Goal: Task Accomplishment & Management: Manage account settings

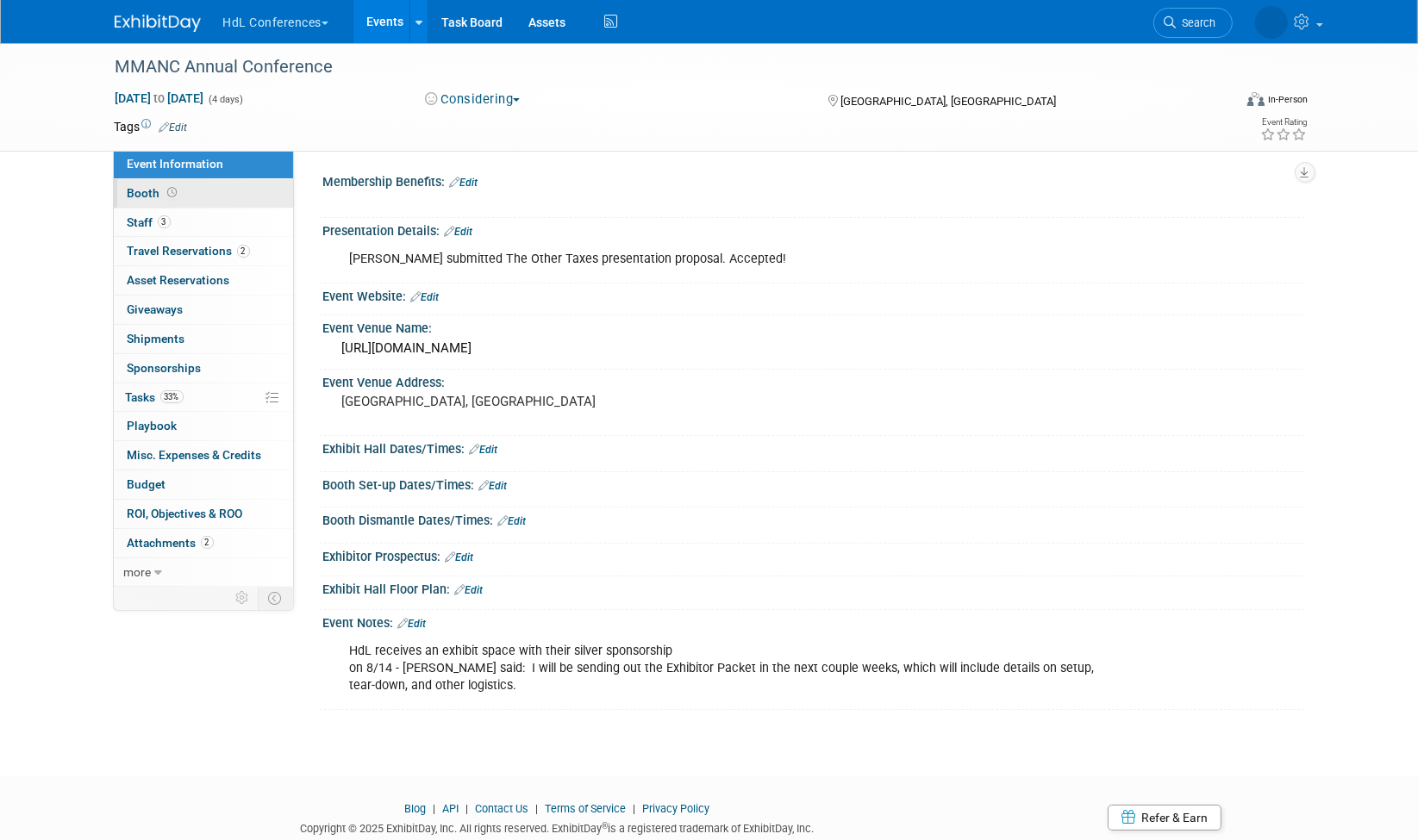
click at [160, 189] on span "Booth" at bounding box center [154, 193] width 53 height 14
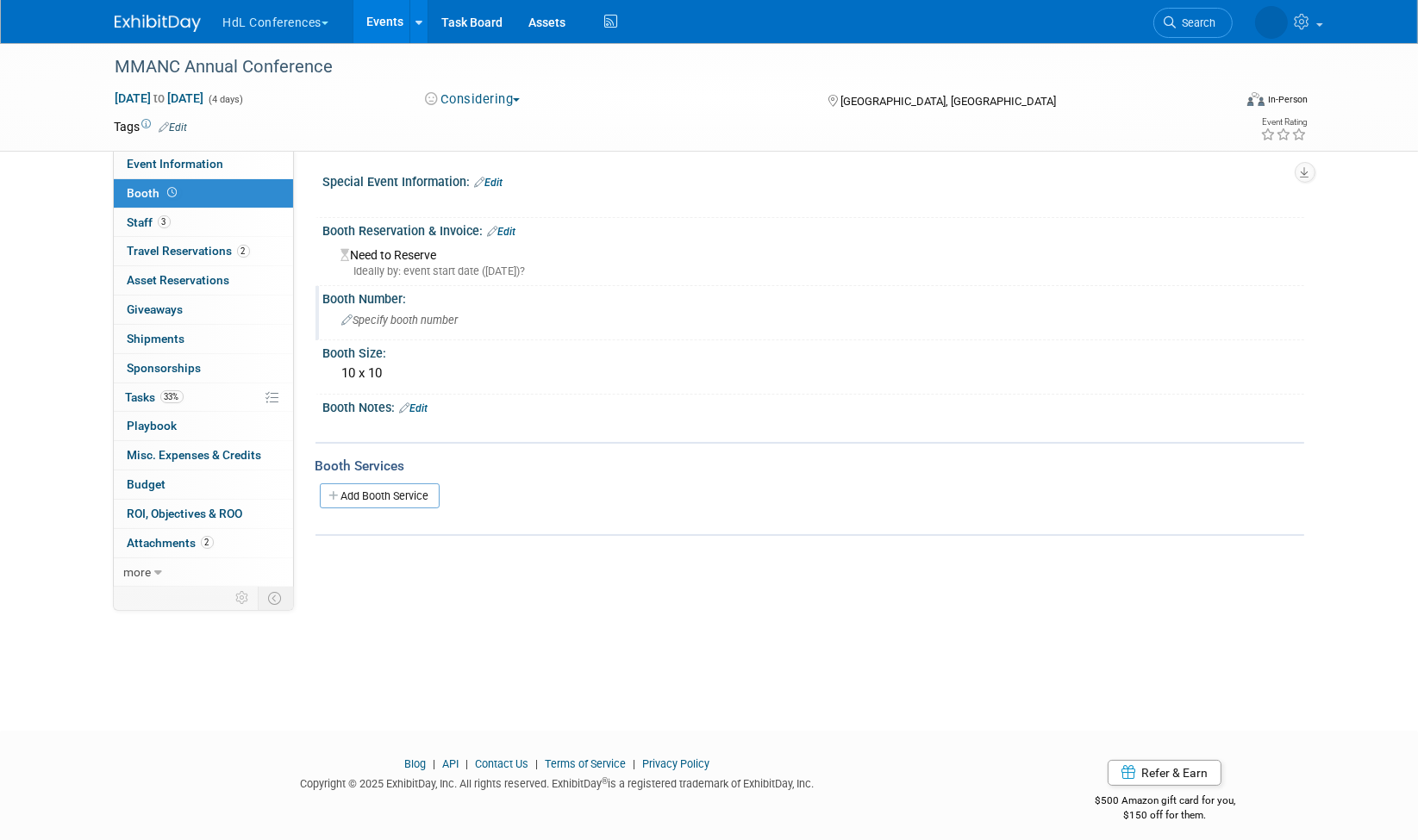
click at [394, 318] on span "Specify booth number" at bounding box center [400, 320] width 116 height 13
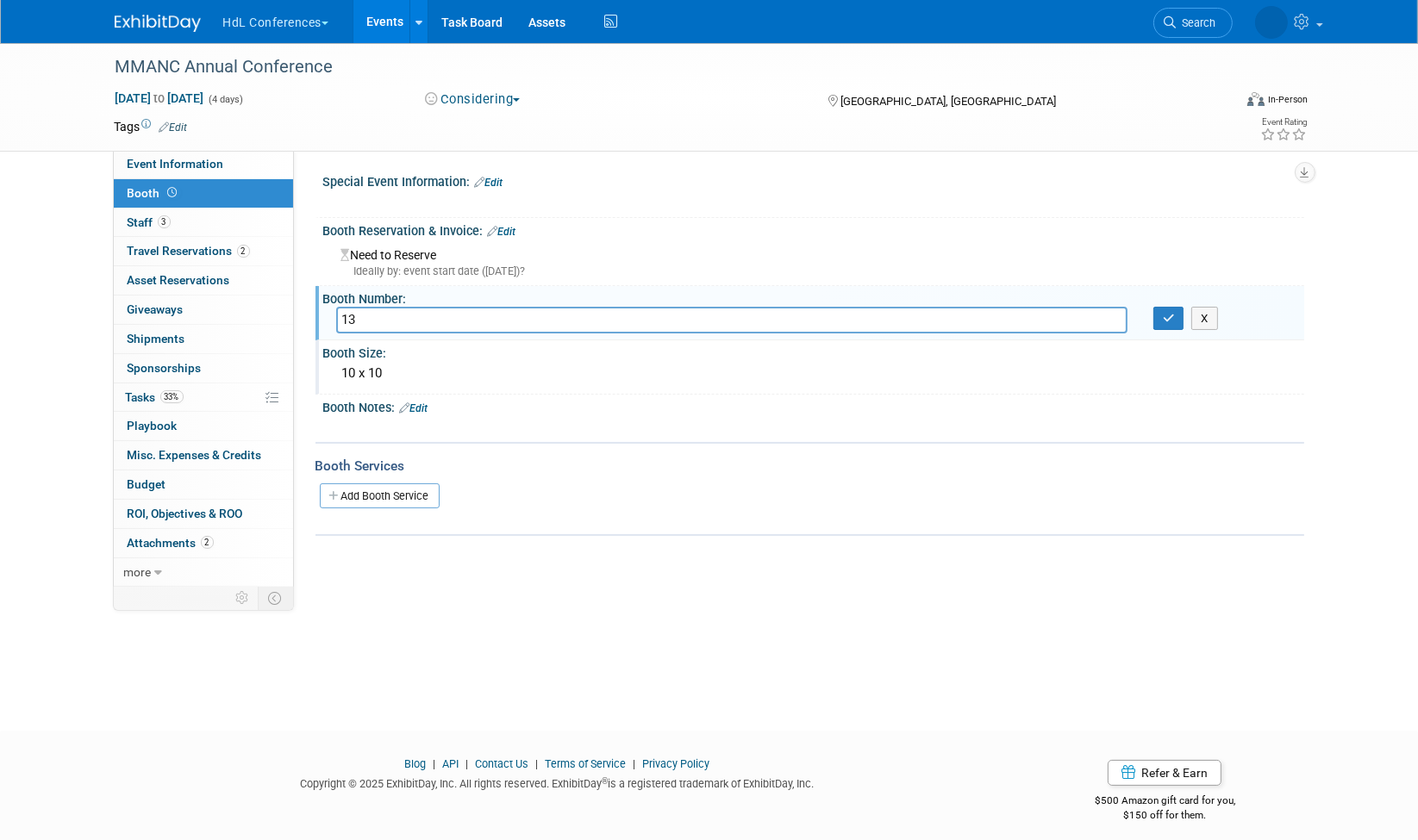
type input "13"
click at [401, 381] on div "10 x 10" at bounding box center [813, 373] width 956 height 27
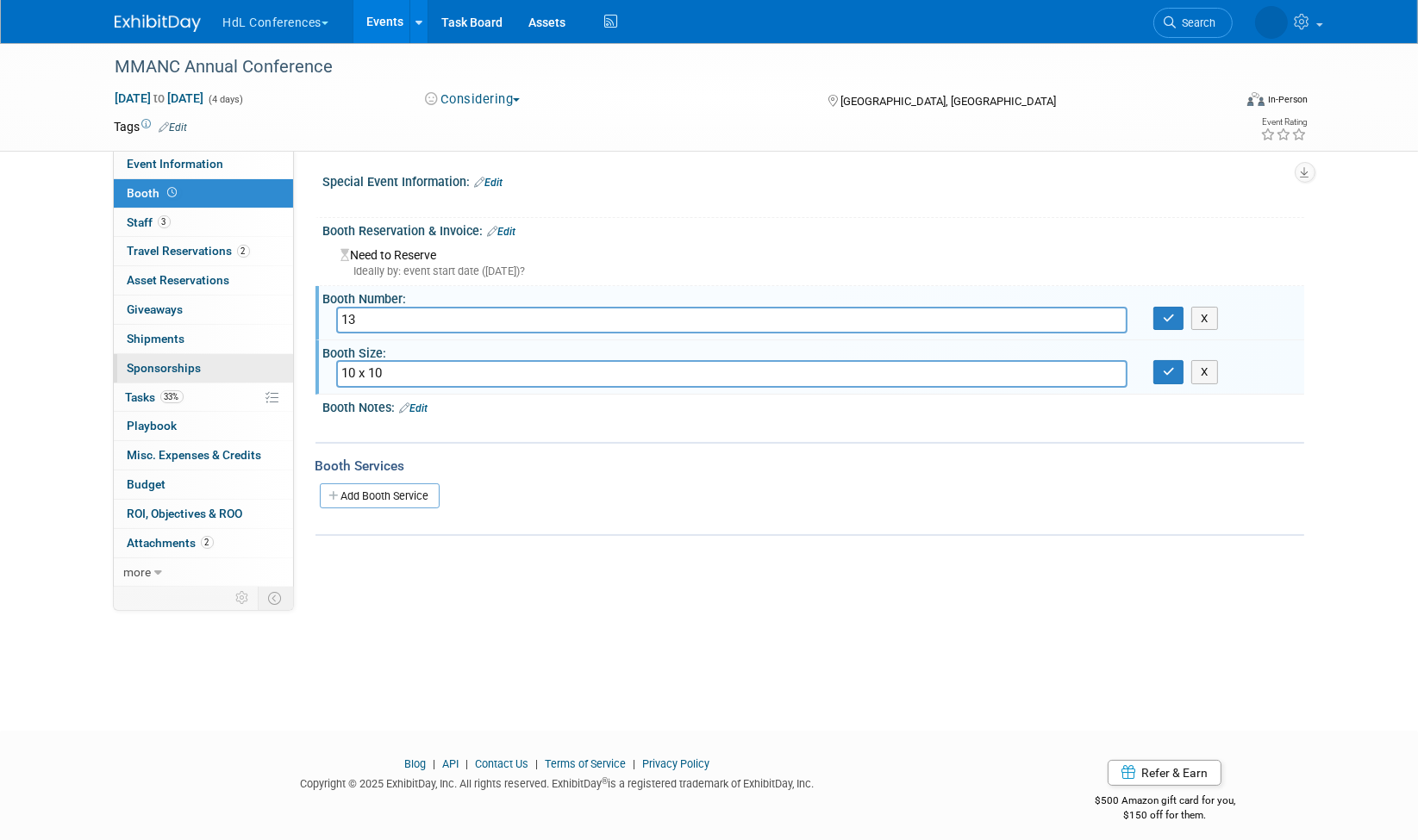
drag, startPoint x: 406, startPoint y: 372, endPoint x: 251, endPoint y: 371, distance: 155.0
click at [251, 371] on div "Event Information Event Info Booth Booth 3 Staff 3 Staff 2 Travel Reservations …" at bounding box center [709, 306] width 1216 height 528
type input "TT"
click at [1180, 313] on button "button" at bounding box center [1169, 319] width 31 height 24
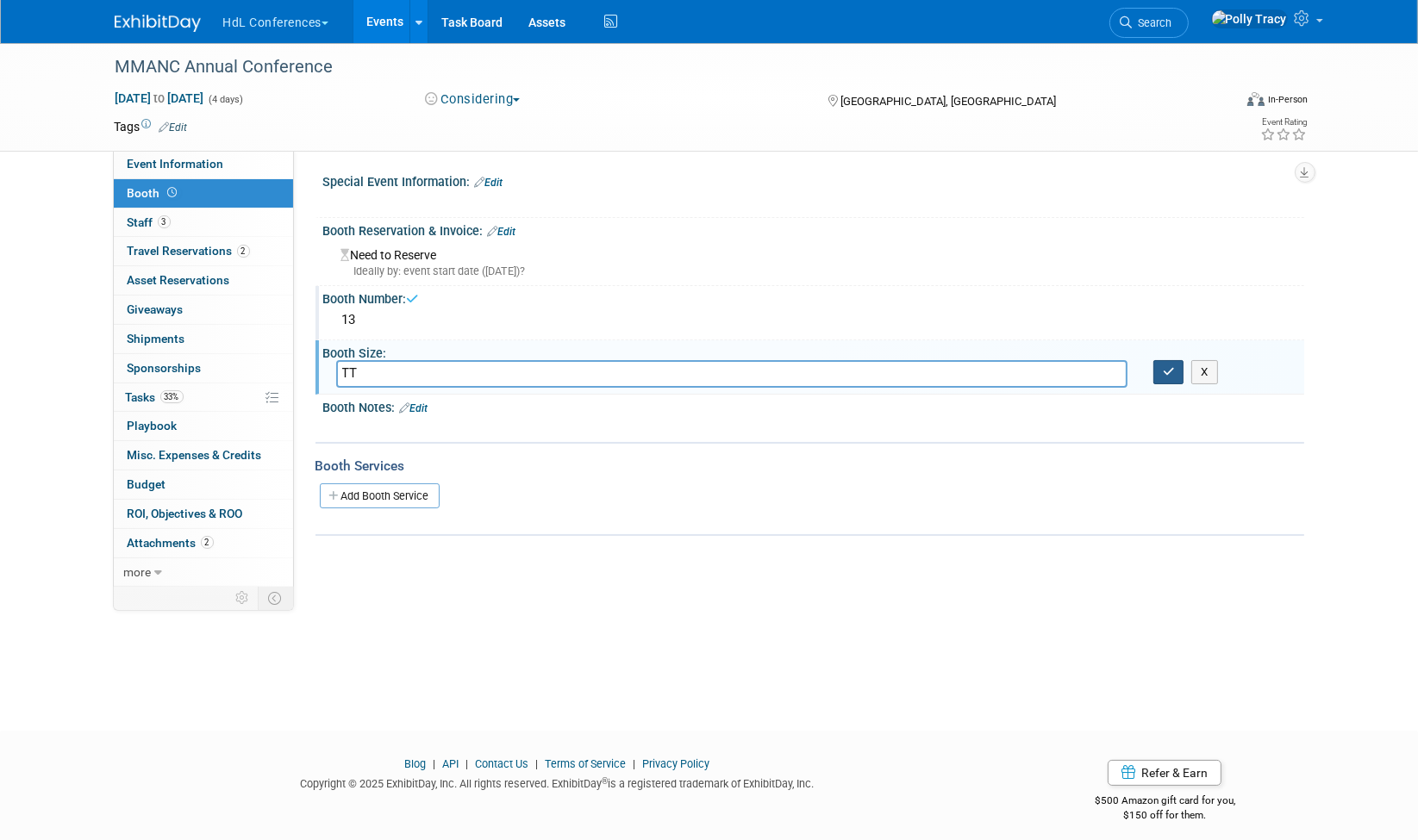
click at [1170, 373] on icon "button" at bounding box center [1169, 372] width 12 height 11
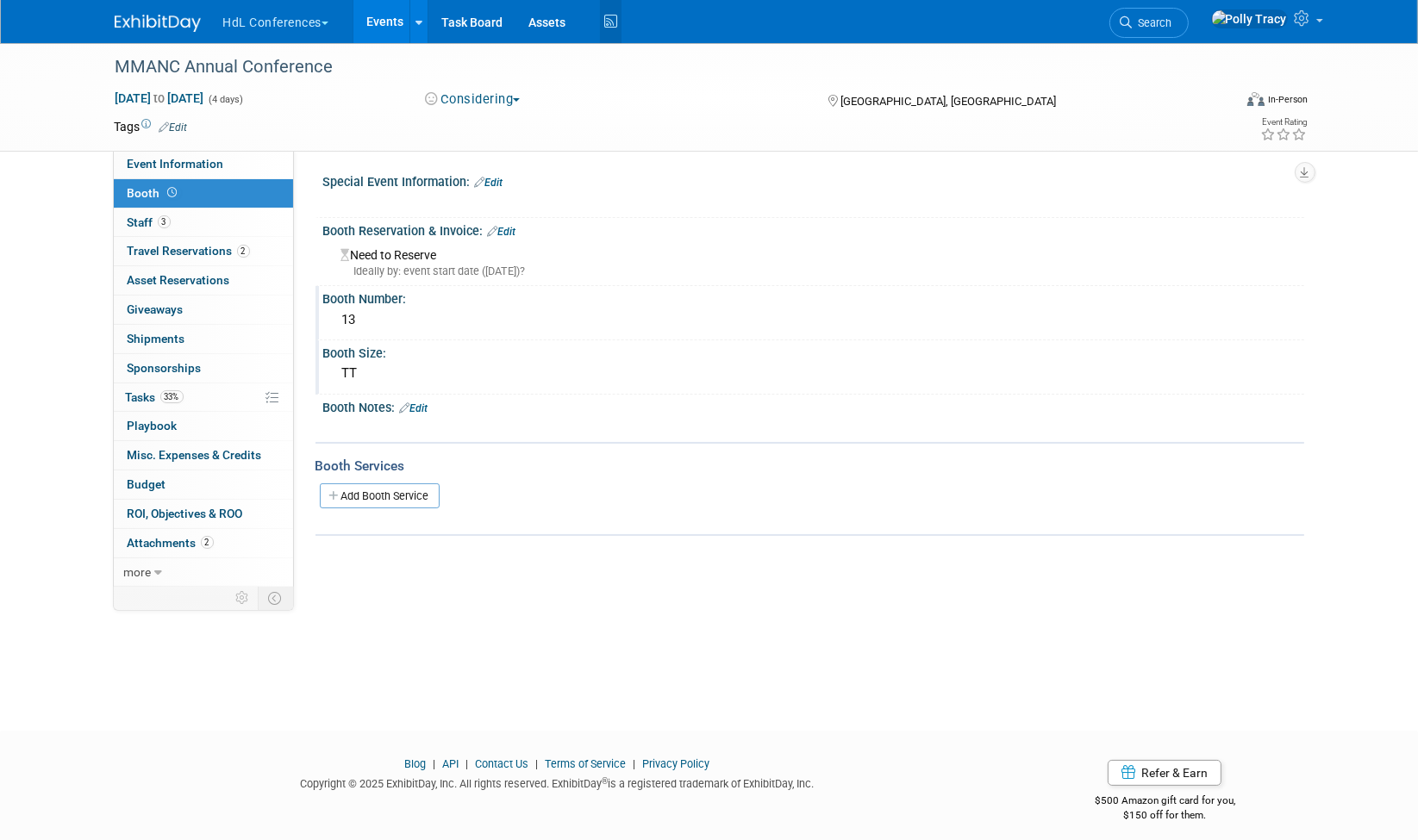
click at [612, 25] on icon at bounding box center [611, 22] width 22 height 27
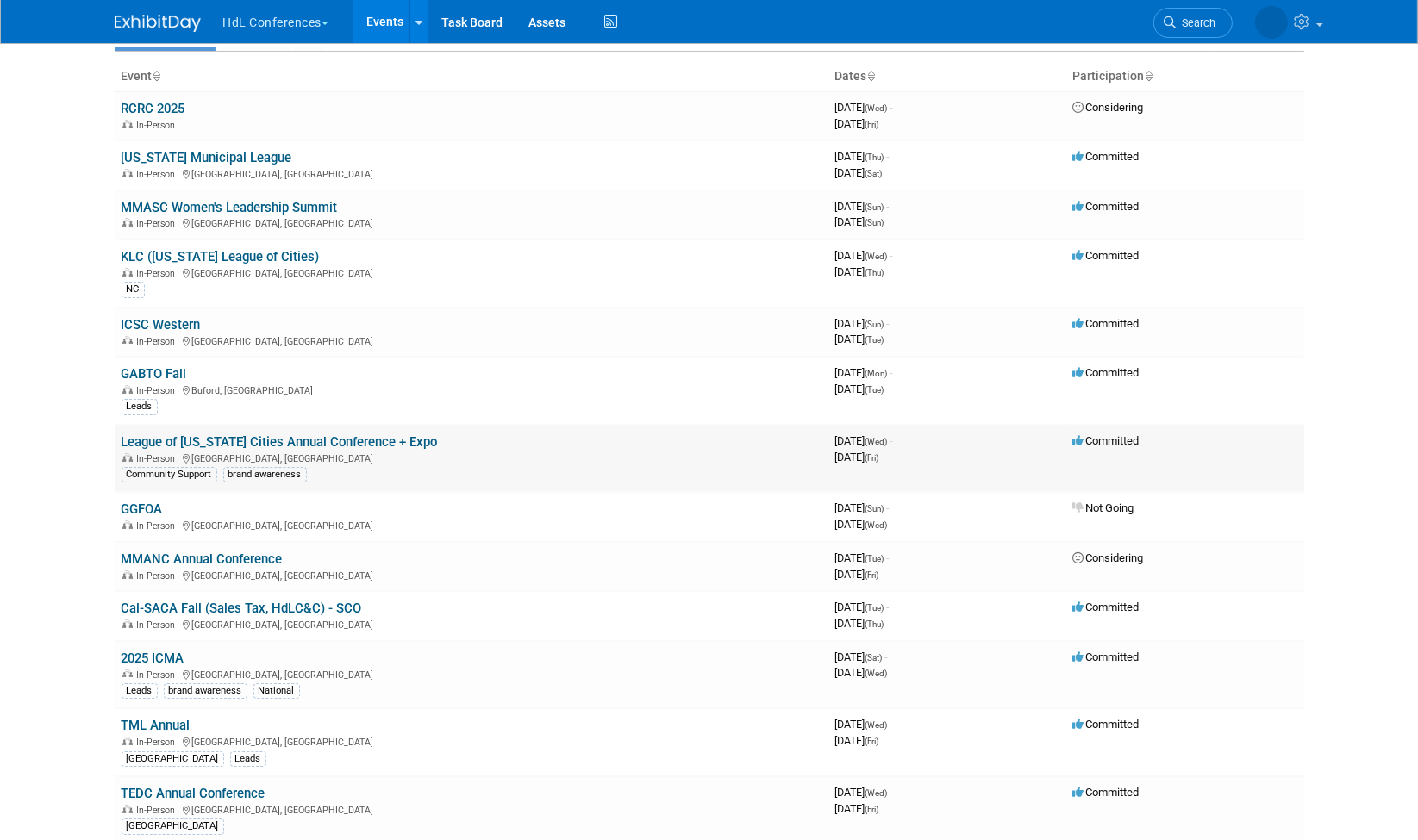
click at [187, 440] on link "League of [US_STATE] Cities Annual Conference + Expo" at bounding box center [279, 442] width 317 height 16
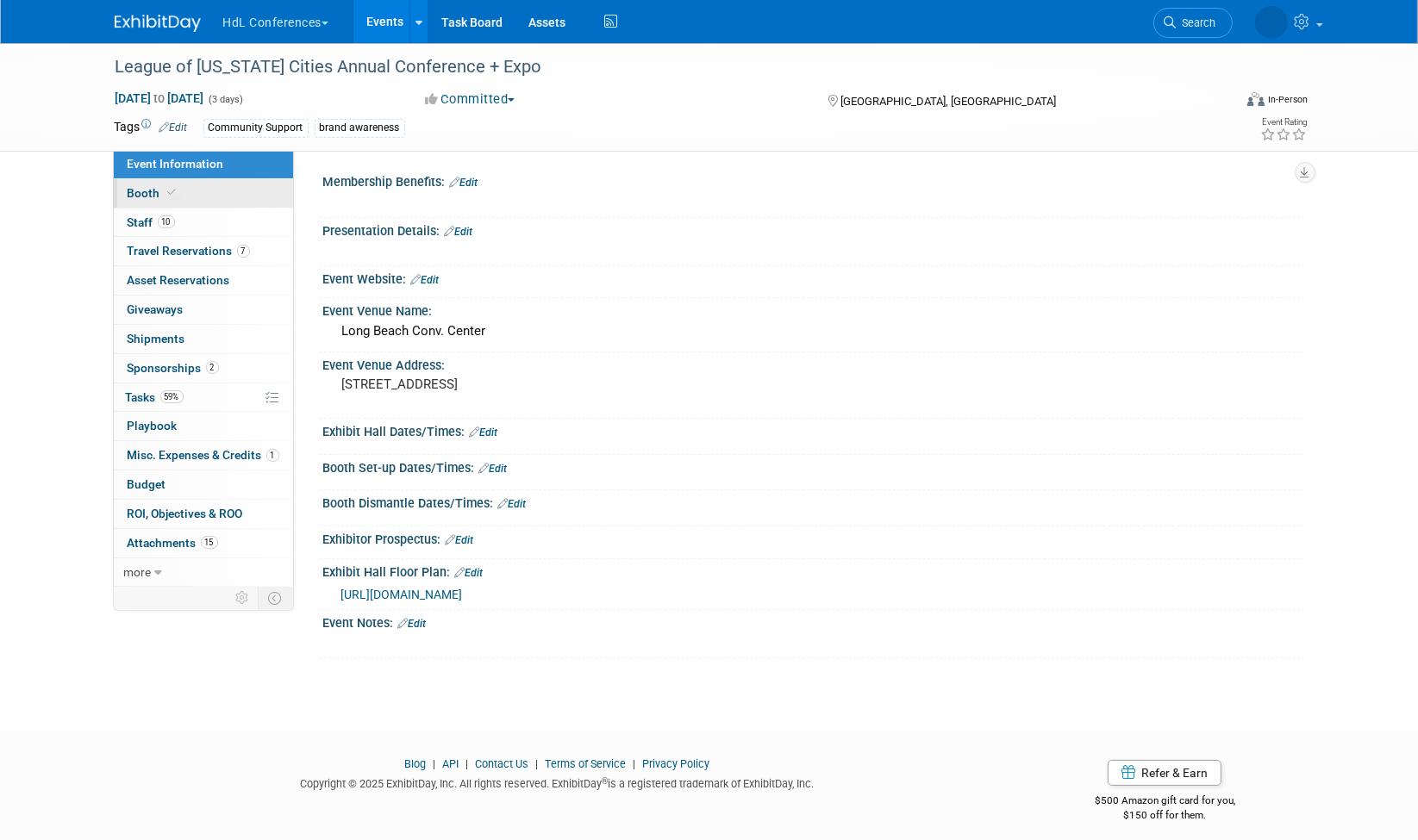
click at [150, 181] on link "Booth" at bounding box center [203, 194] width 180 height 29
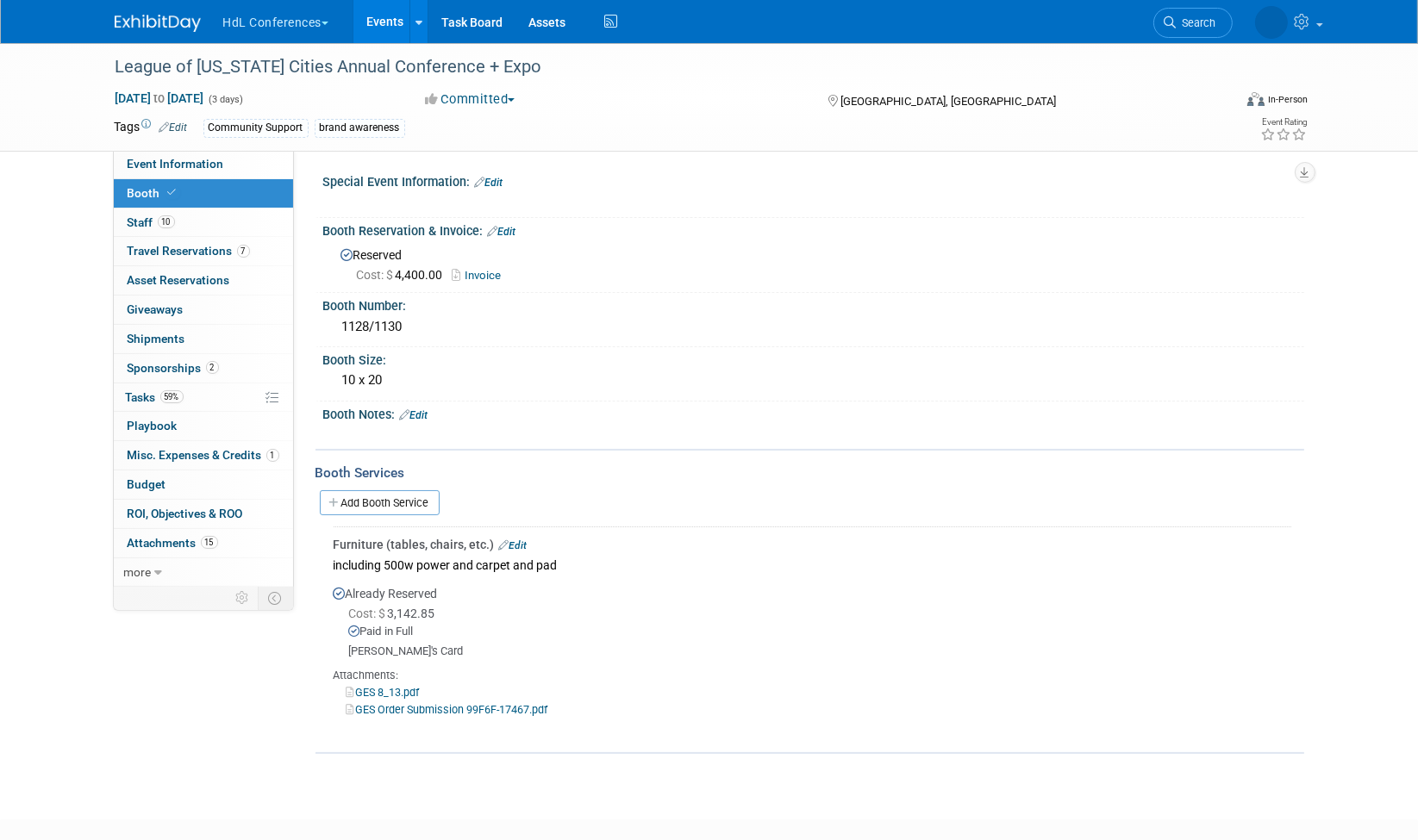
click at [404, 703] on link "GES Order Submission 99F6F-17467.pdf" at bounding box center [447, 709] width 202 height 13
click at [381, 686] on link "GES 8_13.pdf" at bounding box center [383, 693] width 73 height 13
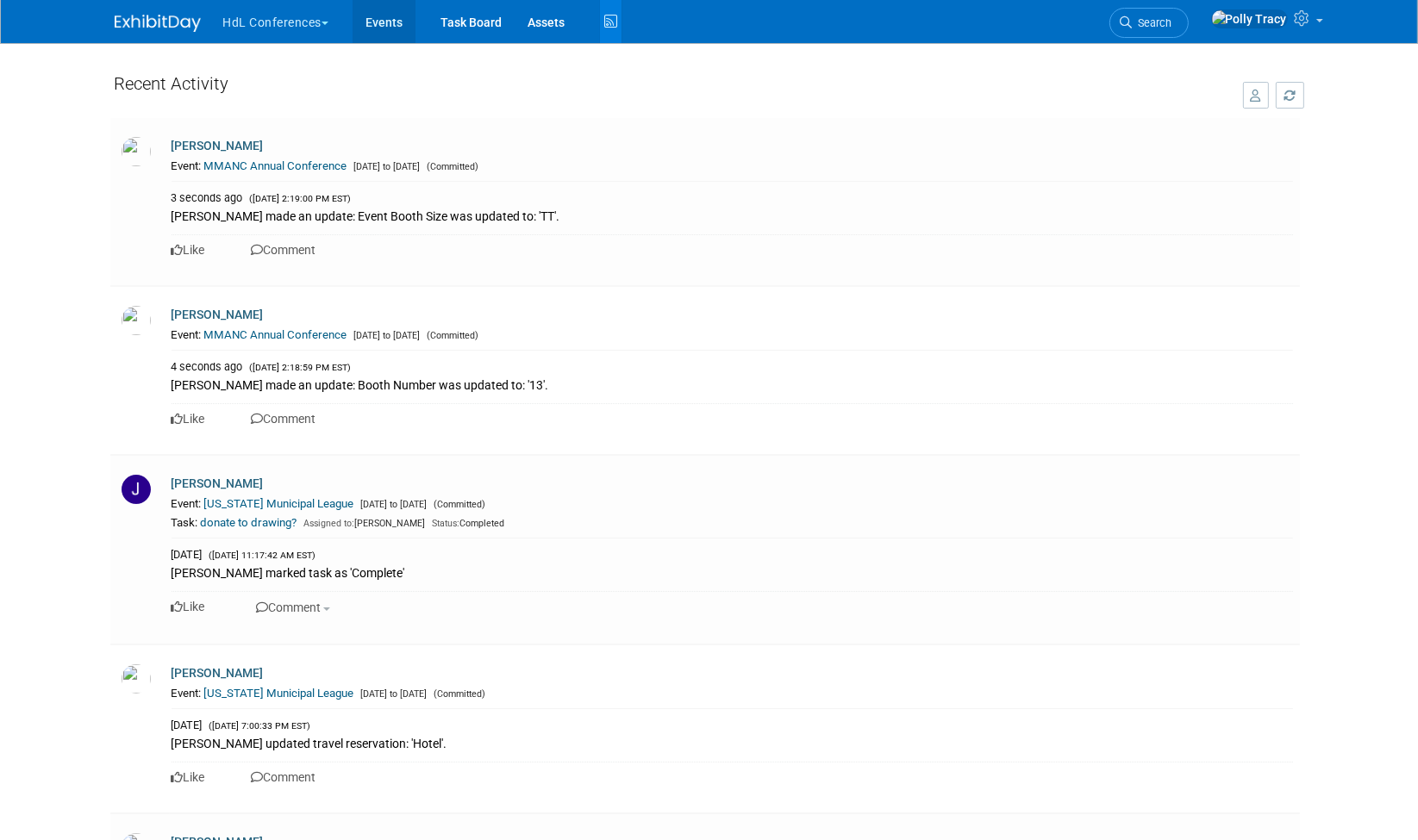
click at [383, 28] on link "Events" at bounding box center [384, 21] width 63 height 43
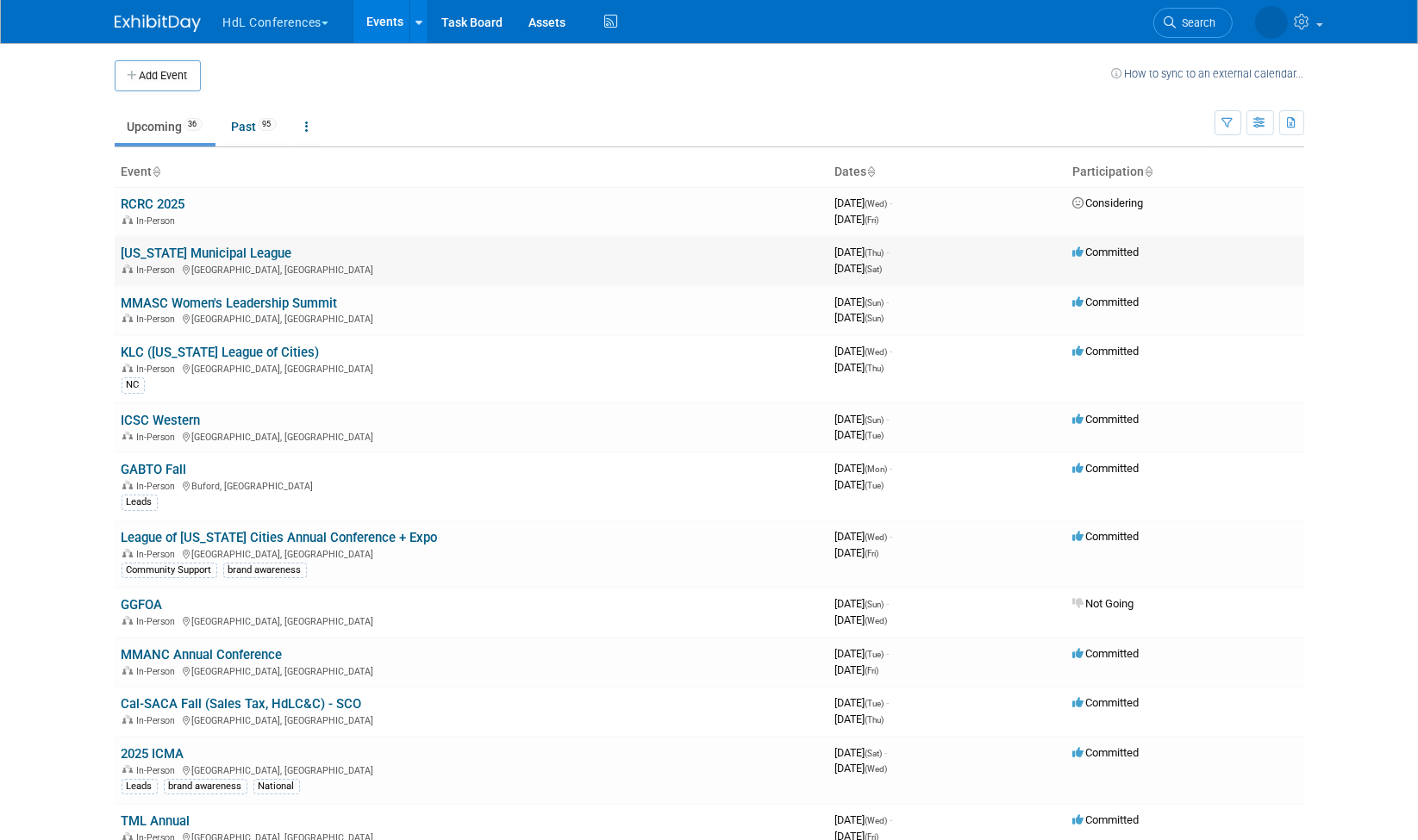
click at [173, 253] on link "[US_STATE] Municipal League" at bounding box center [207, 254] width 171 height 16
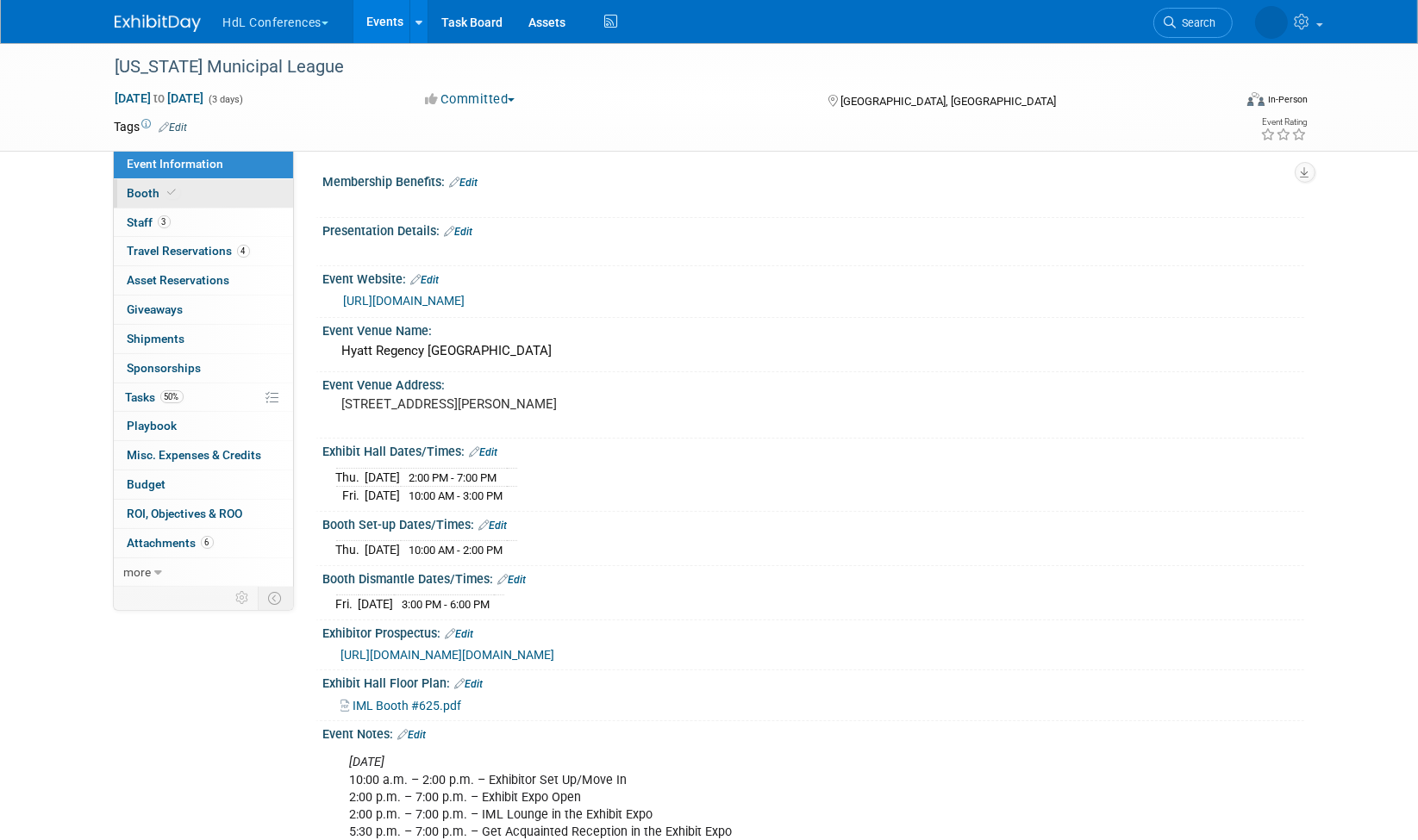
click at [151, 188] on span "Booth" at bounding box center [154, 193] width 52 height 14
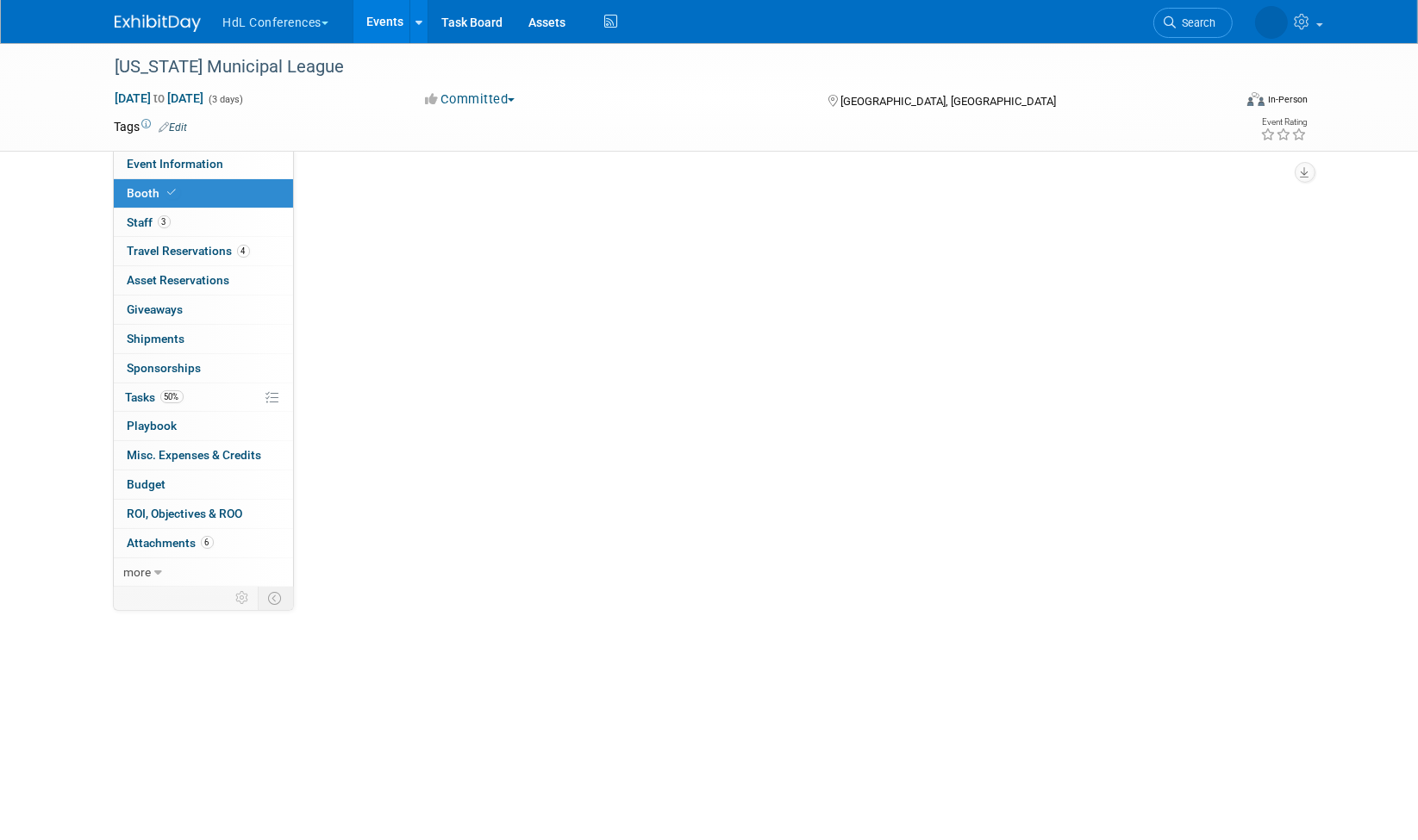
scroll to position [11, 0]
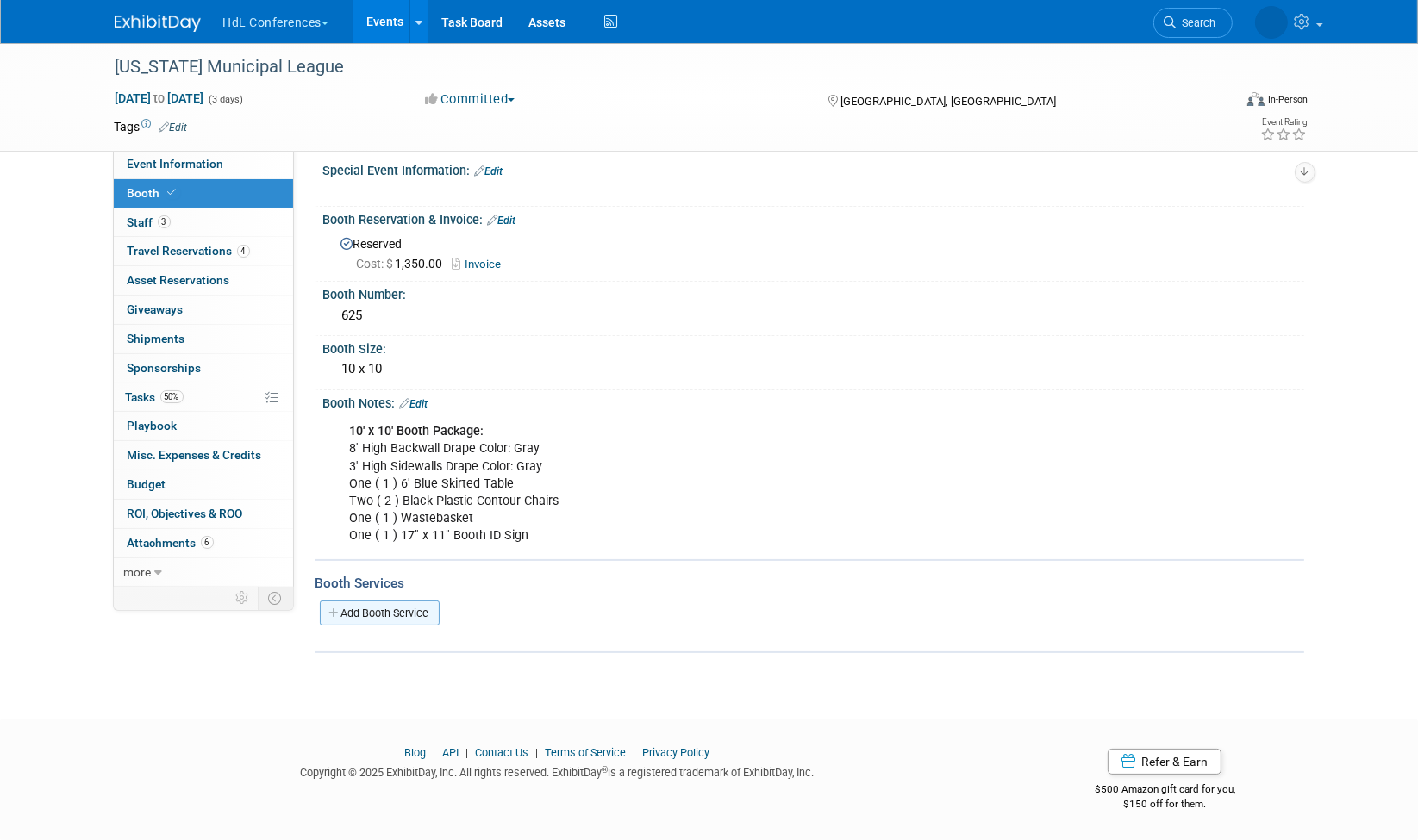
click at [387, 605] on link "Add Booth Service" at bounding box center [380, 613] width 120 height 25
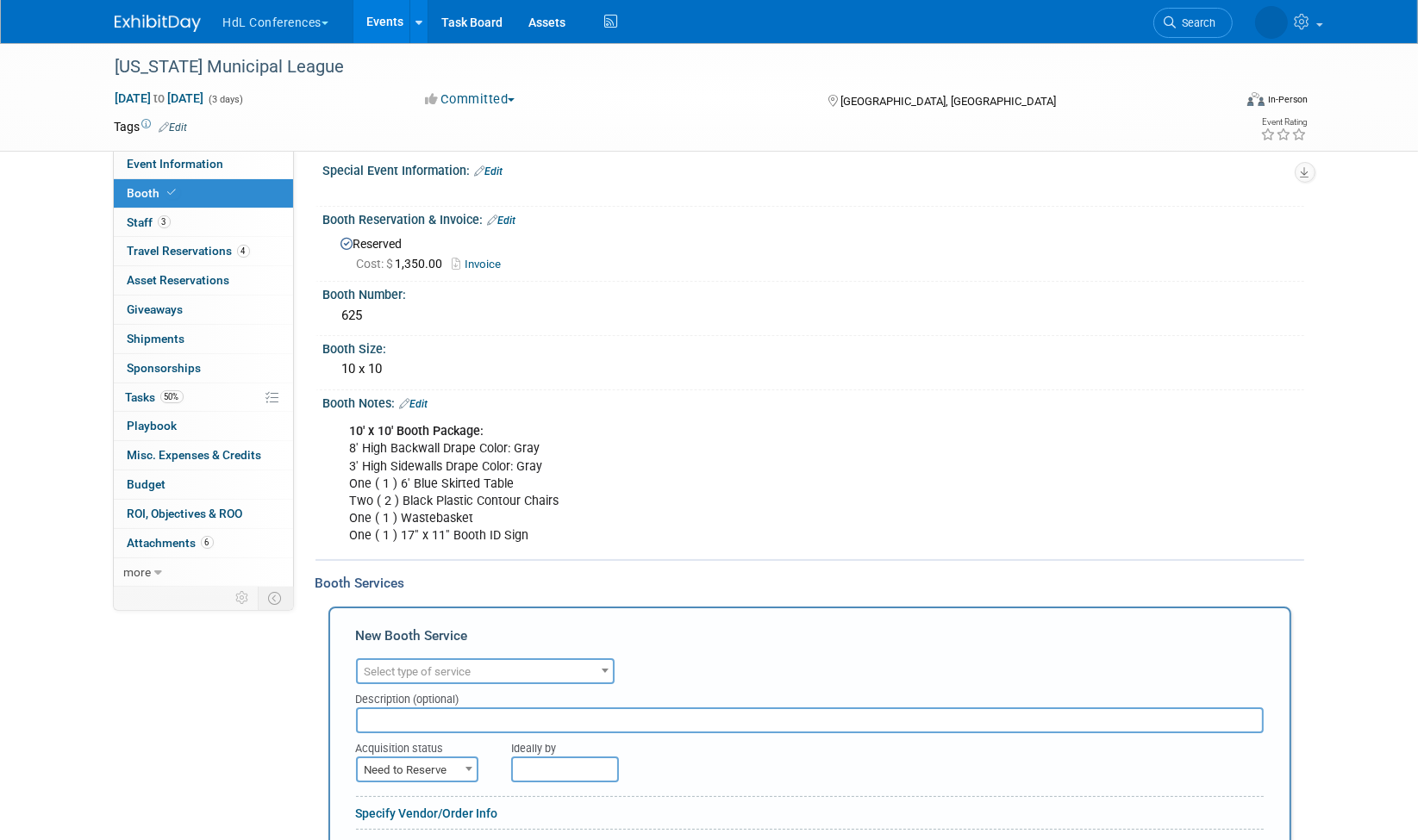
scroll to position [0, 0]
click at [390, 666] on span "Select type of service" at bounding box center [418, 672] width 107 height 13
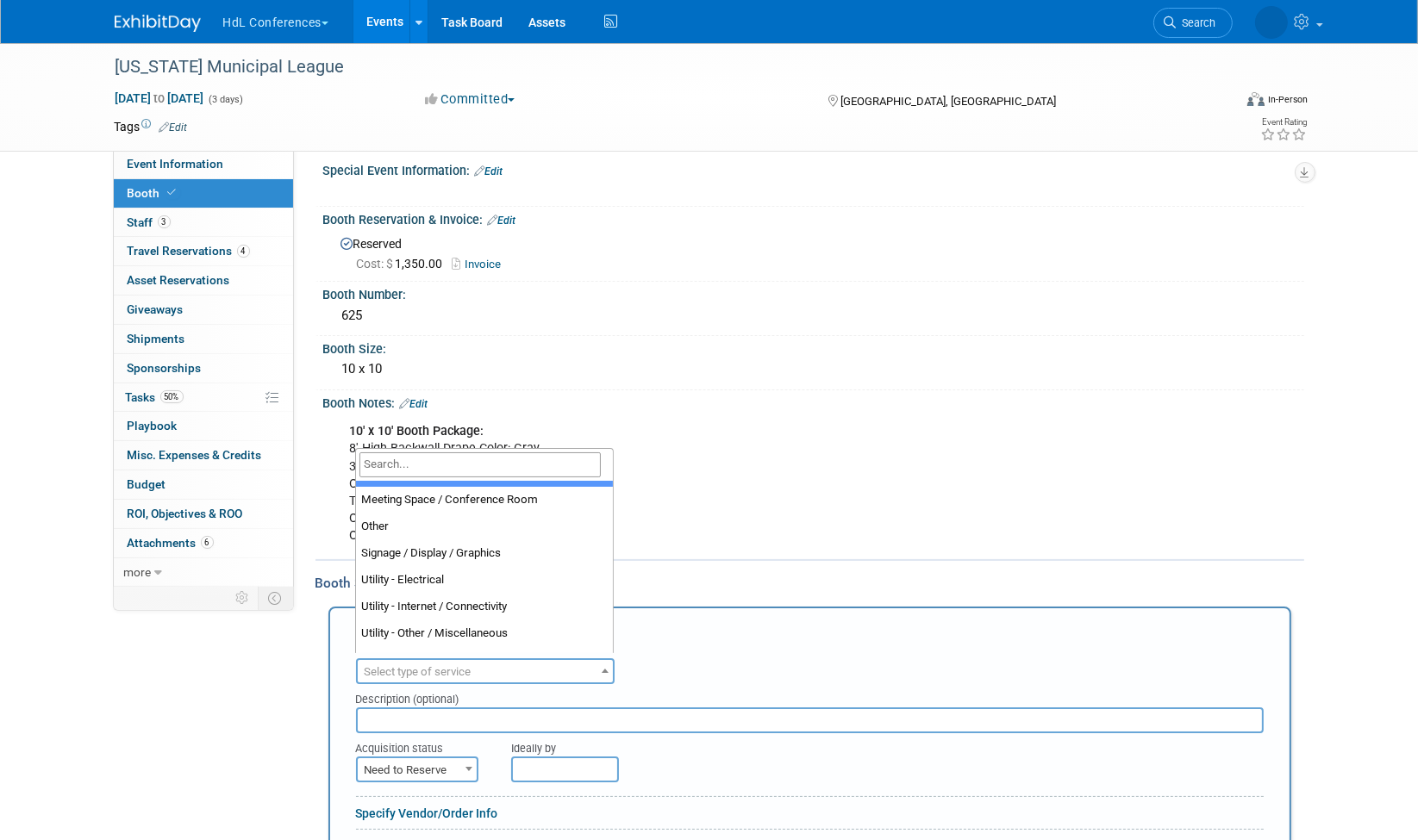
scroll to position [425, 0]
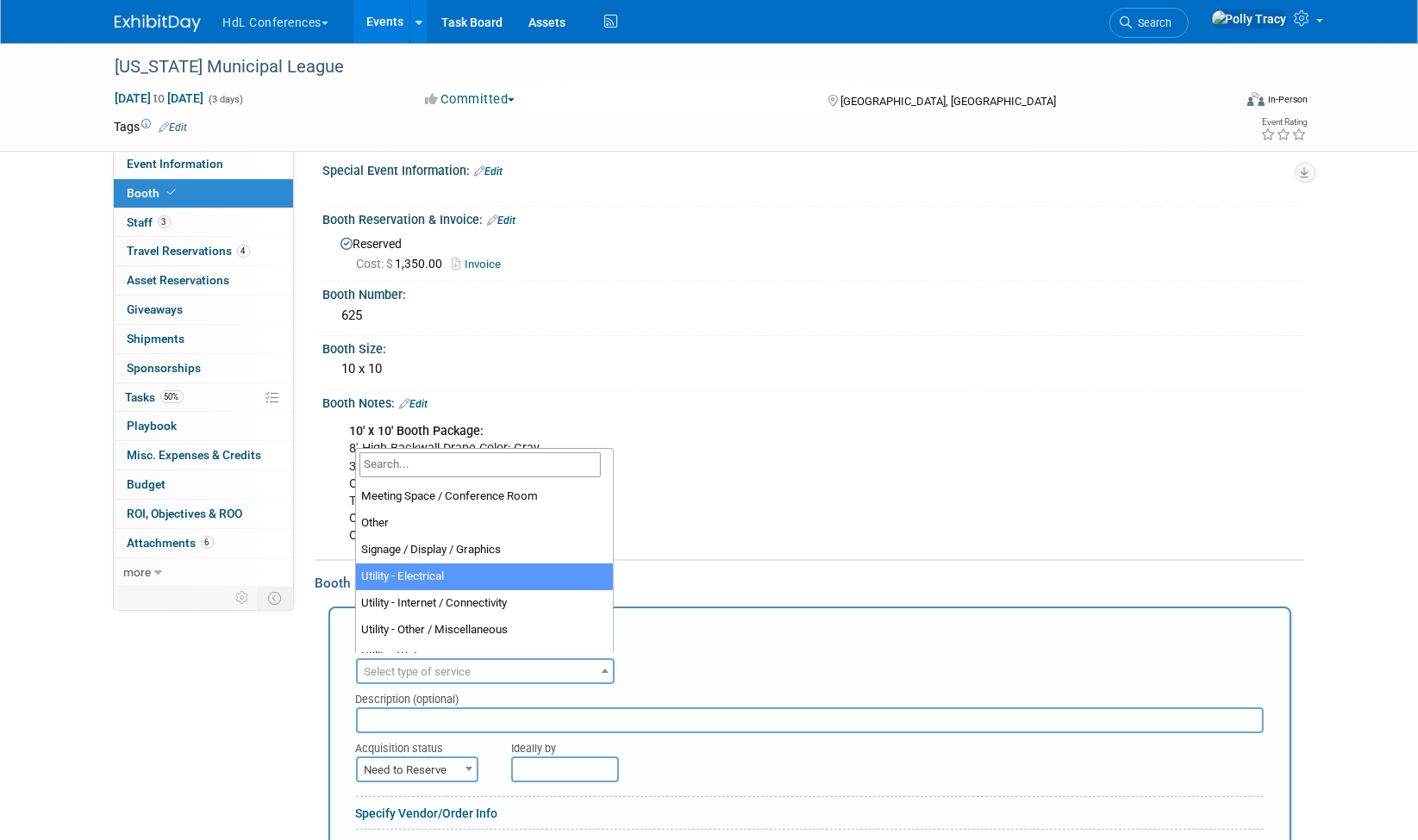
select select "8"
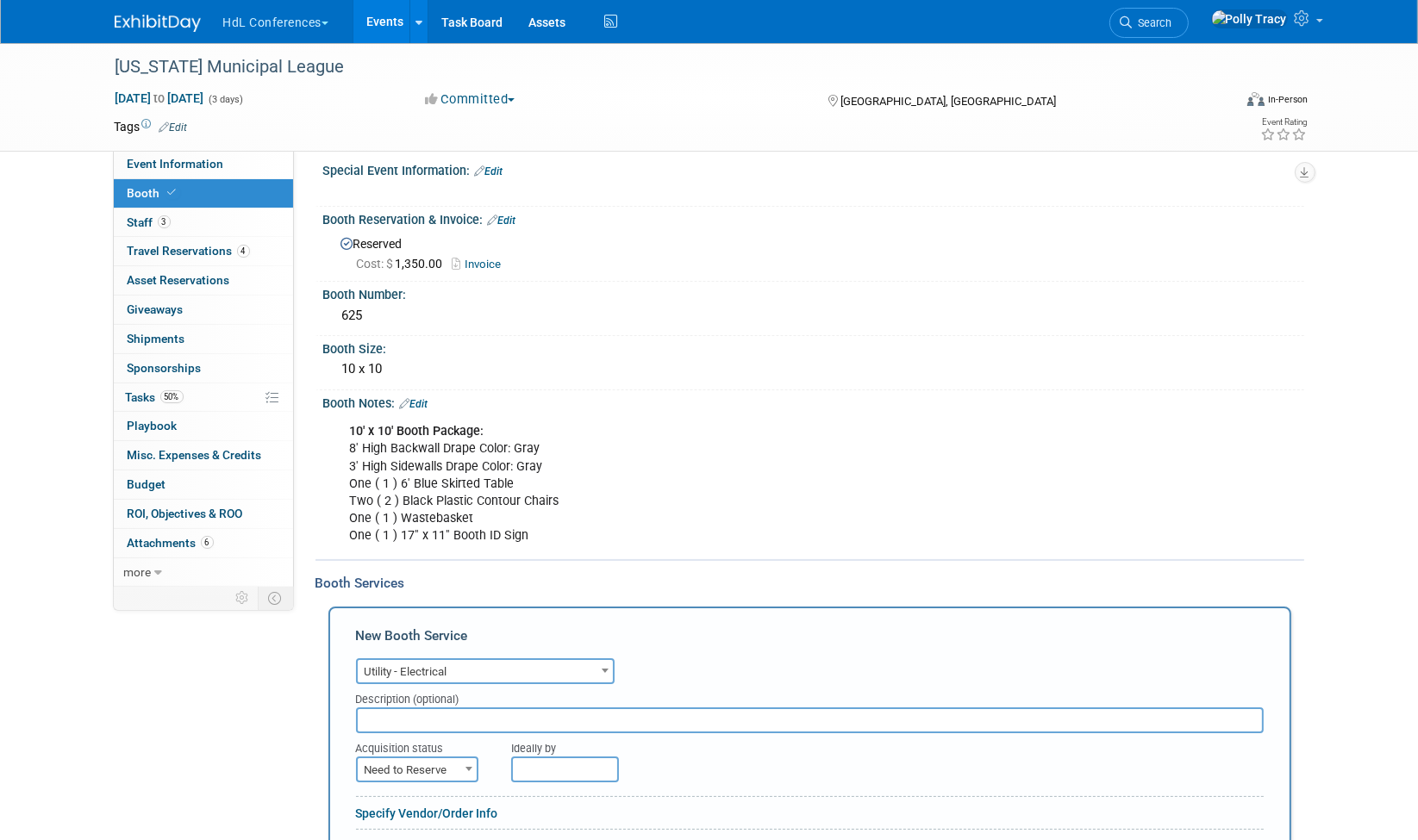
click at [432, 720] on input "text" at bounding box center [810, 720] width 908 height 26
type input "15 amps"
click at [447, 762] on span "Need to Reserve" at bounding box center [417, 771] width 119 height 24
select select "2"
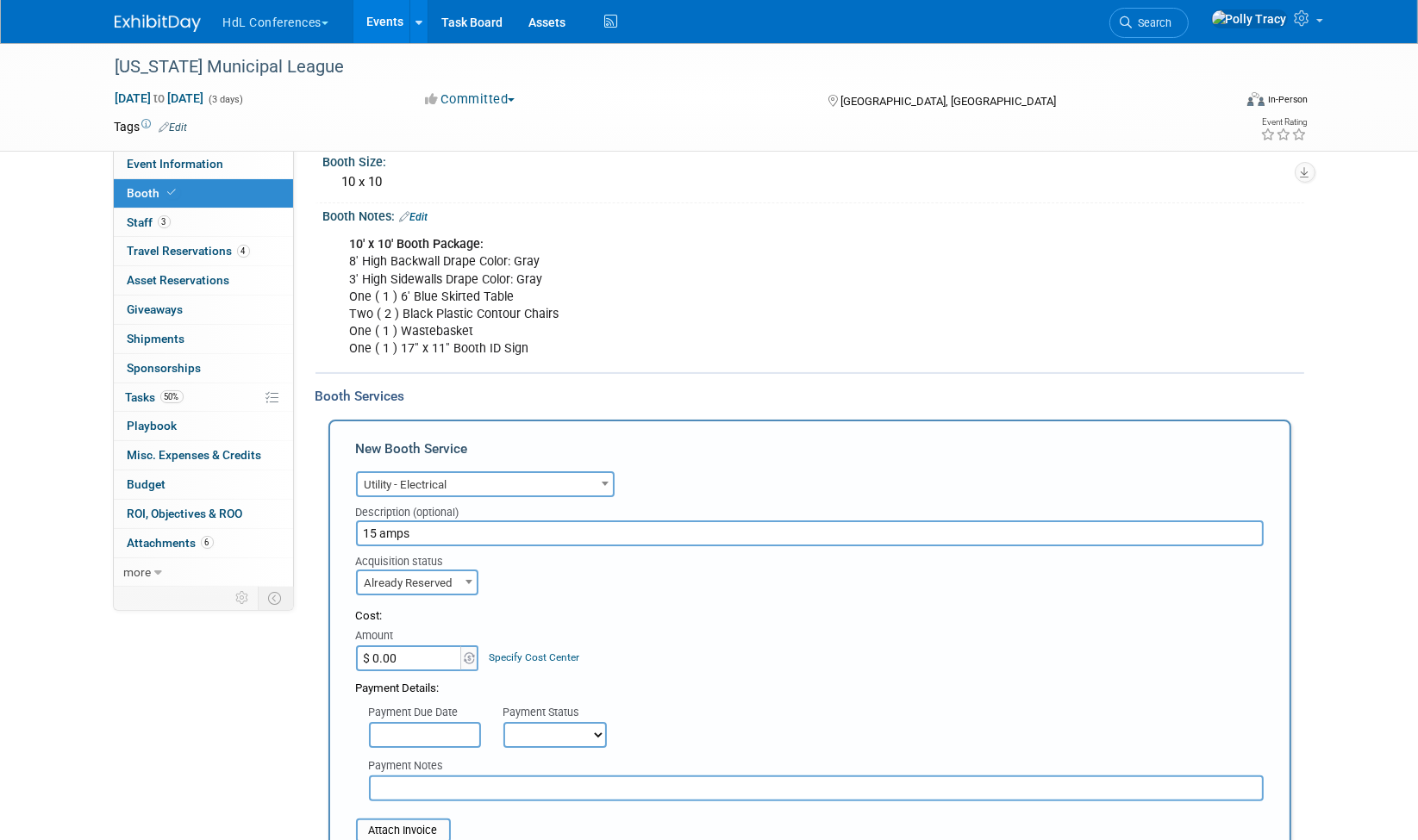
scroll to position [243, 0]
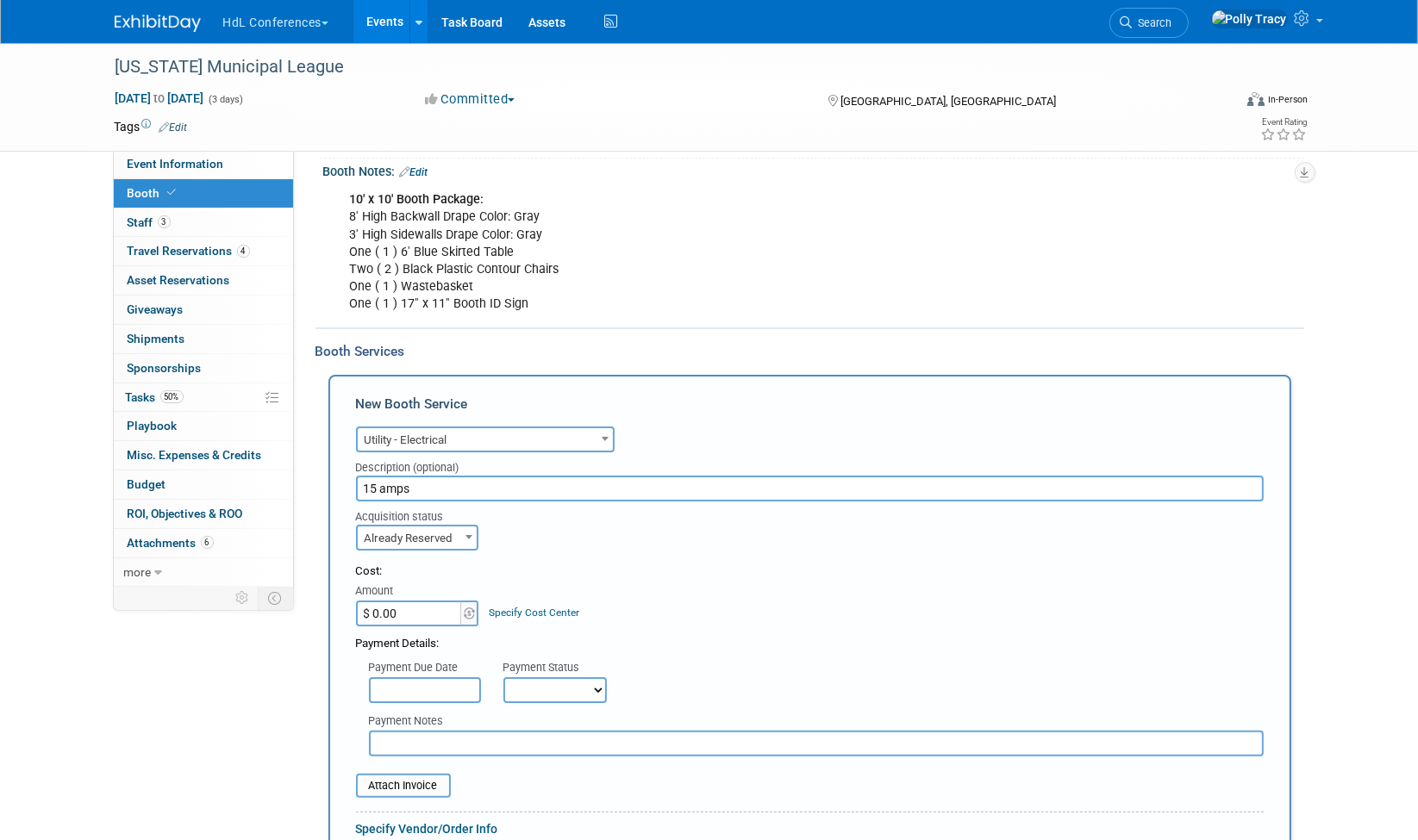
click at [409, 605] on input "$ 0.00" at bounding box center [410, 614] width 108 height 26
type input "$ 283.88"
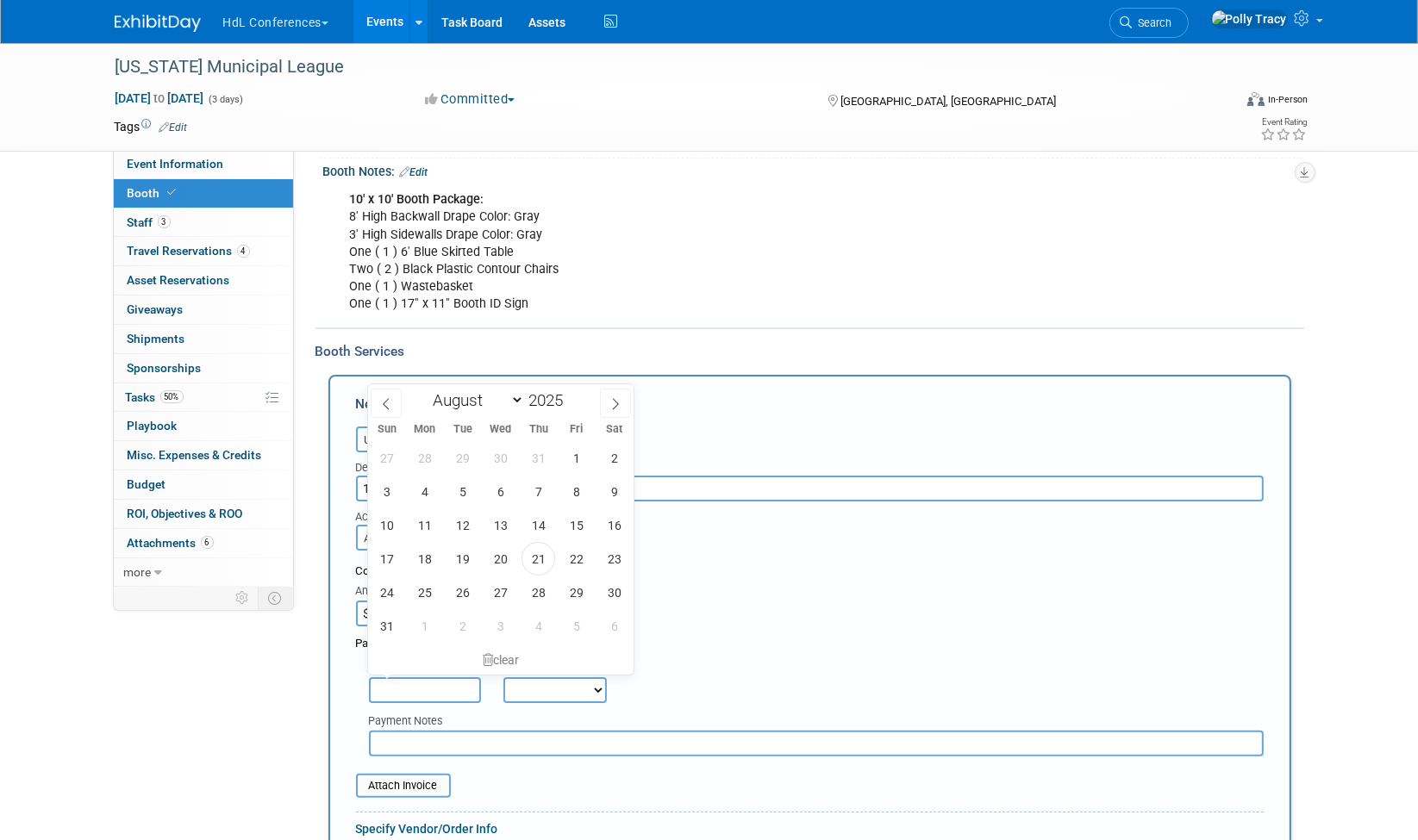
click at [424, 678] on input "text" at bounding box center [425, 691] width 112 height 26
click at [536, 550] on span "21" at bounding box center [538, 558] width 34 height 34
type input "[DATE]"
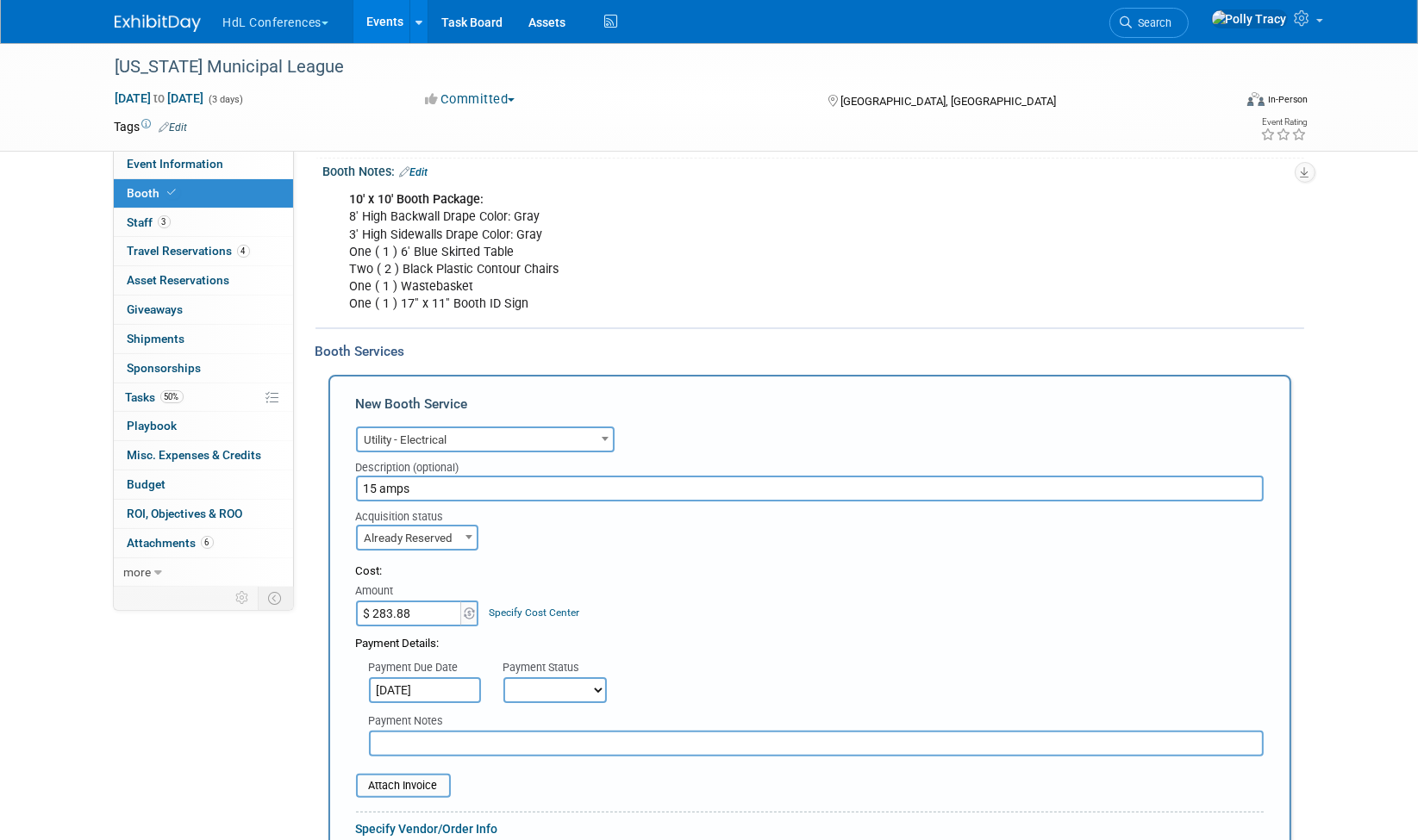
click at [524, 682] on select "Not Paid Yet Partially Paid Paid in Full" at bounding box center [555, 691] width 104 height 26
select select "1"
click at [503, 678] on select "Not Paid Yet Partially Paid Paid in Full" at bounding box center [555, 691] width 104 height 26
click at [414, 731] on input "text" at bounding box center [817, 744] width 895 height 26
type input "[PERSON_NAME]'s card"
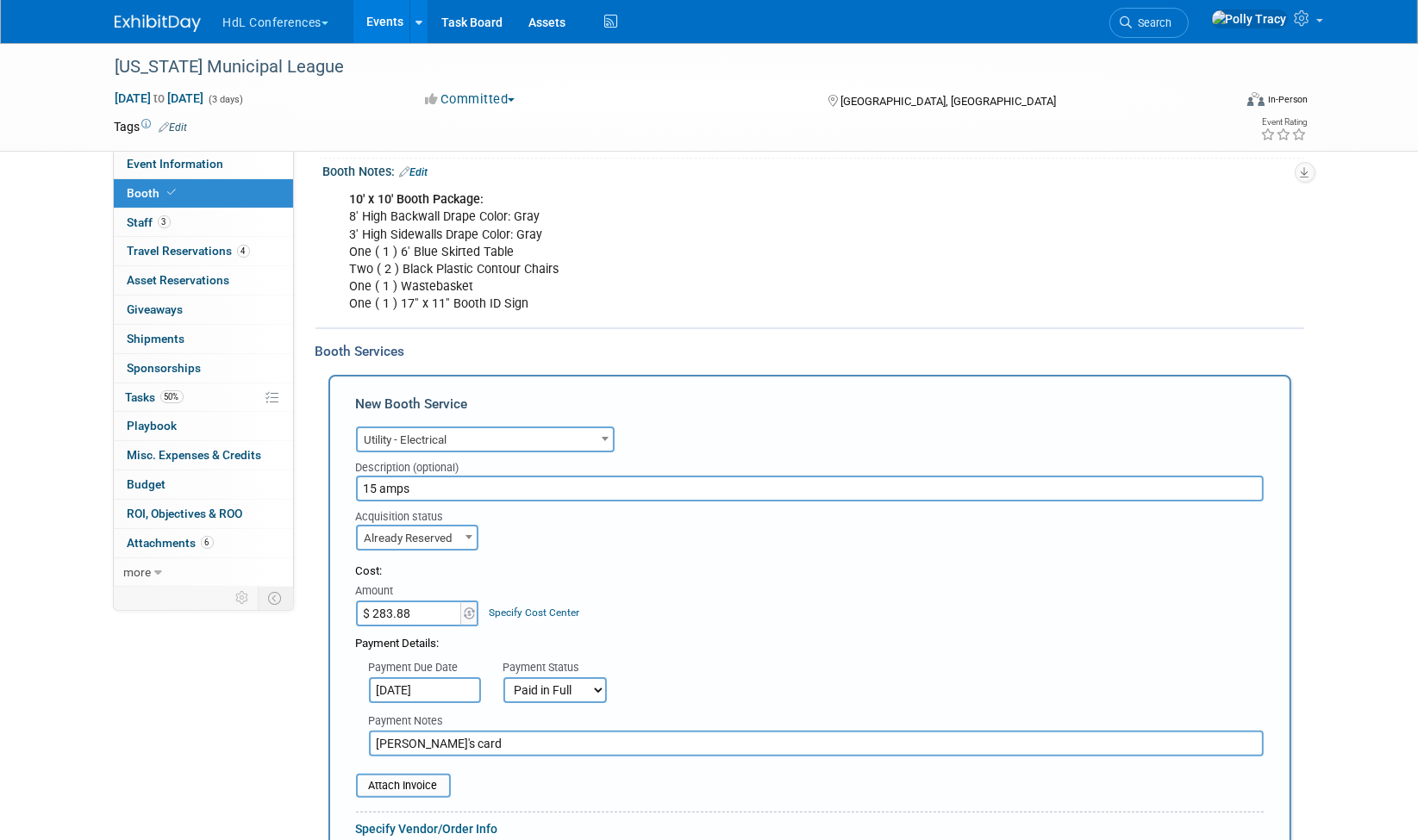
click at [408, 791] on form "Audio / Video Carpet / Flooring Catering / Food / Beverage Floral / Decorative …" at bounding box center [810, 767] width 908 height 690
click at [417, 775] on input "file" at bounding box center [346, 786] width 205 height 21
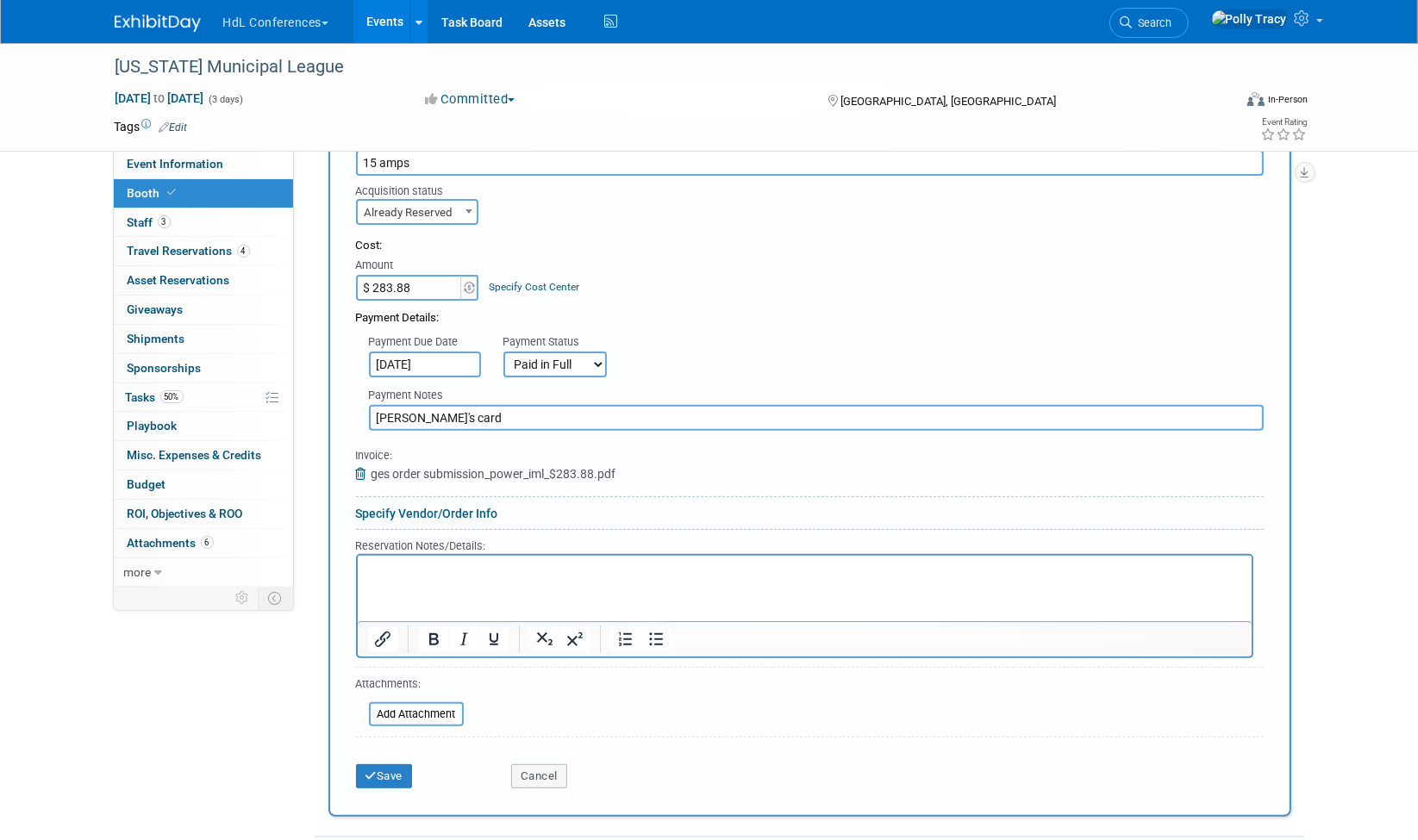
scroll to position [580, 0]
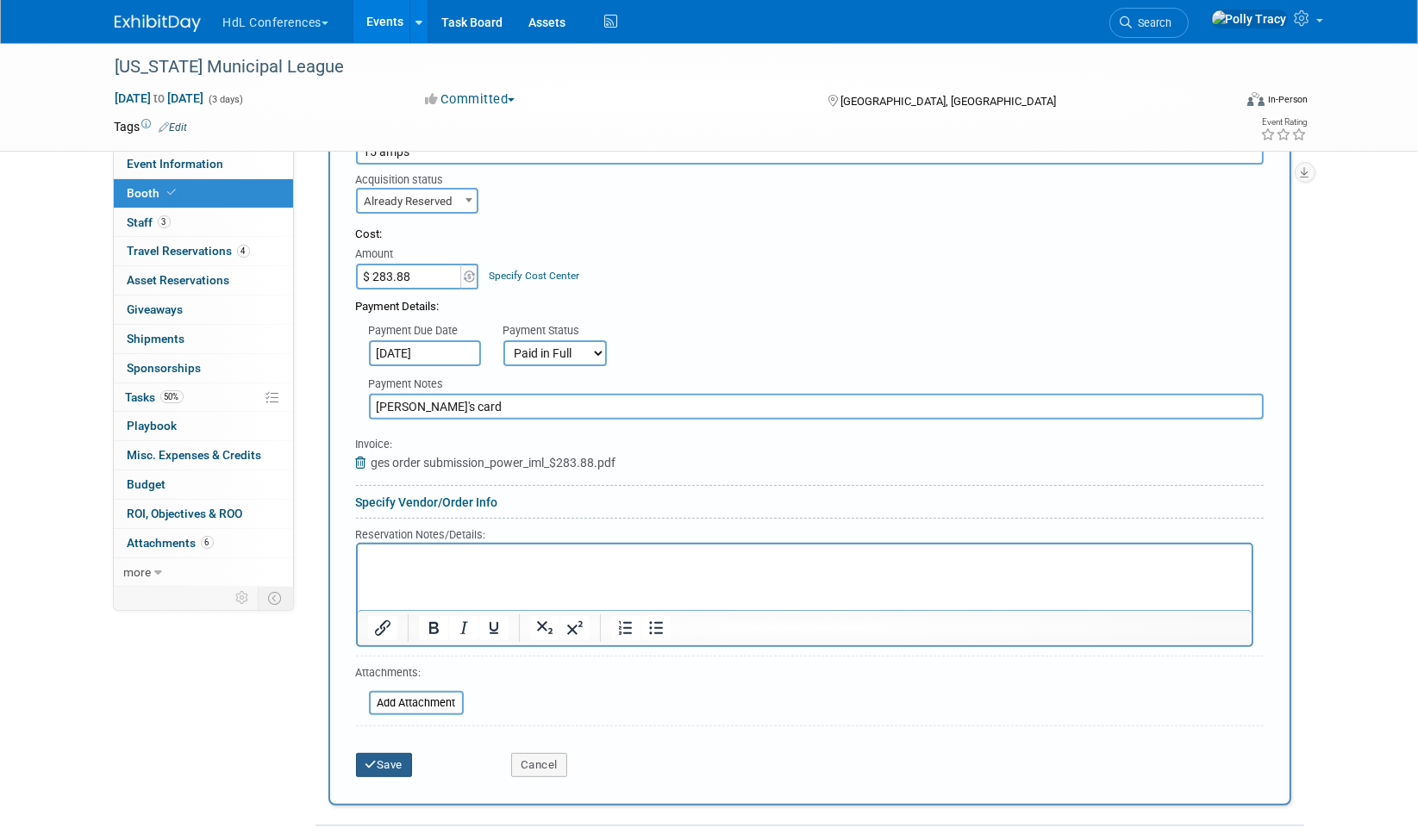
click at [394, 754] on button "Save" at bounding box center [384, 766] width 57 height 24
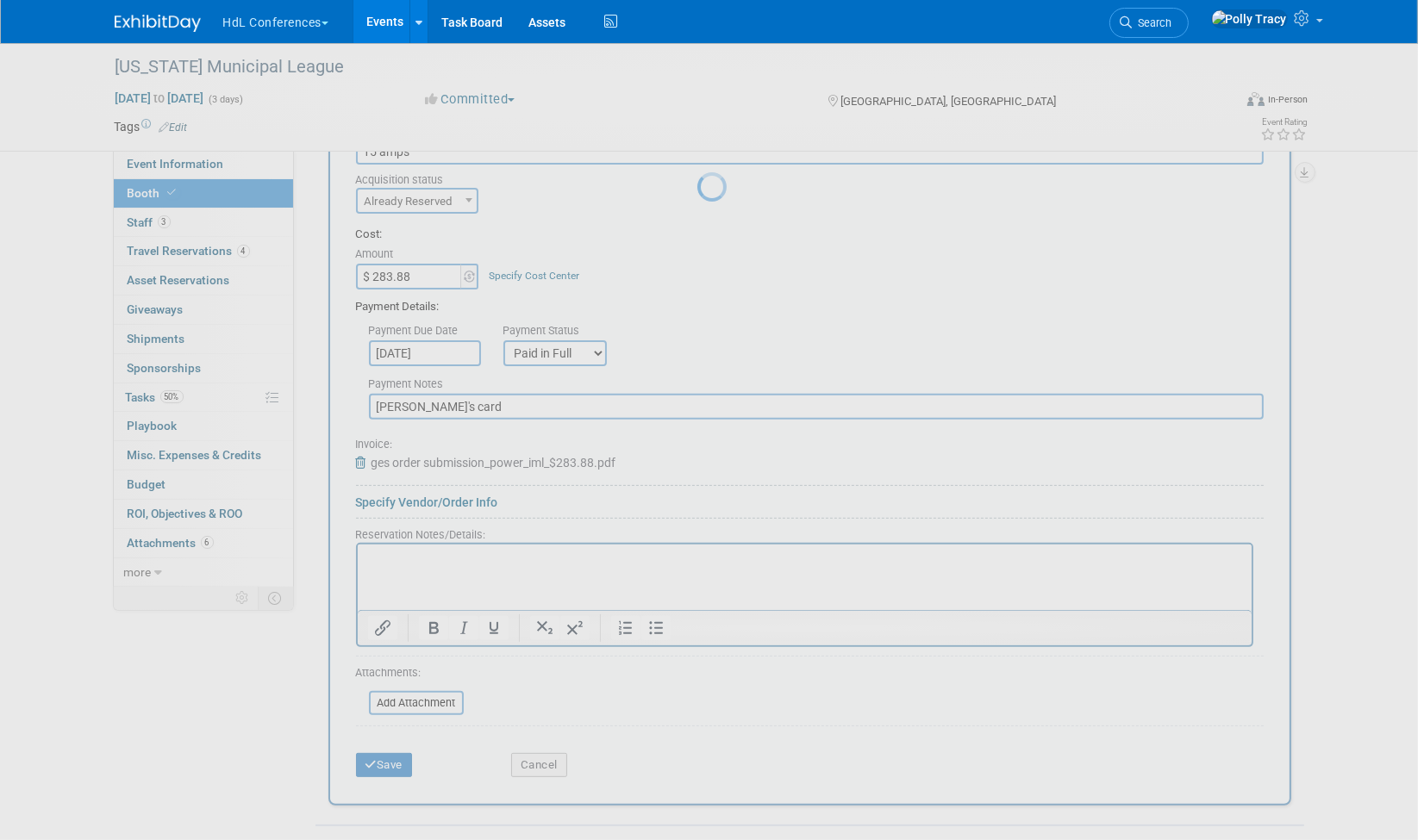
scroll to position [174, 0]
